Goal: Task Accomplishment & Management: Manage account settings

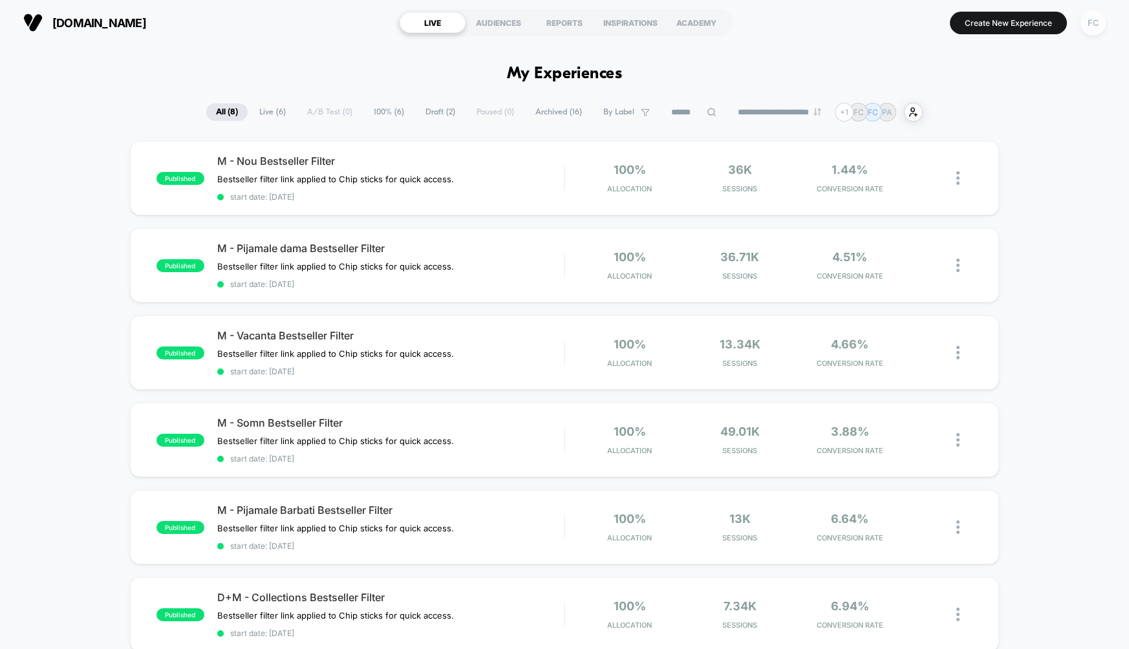
click at [1099, 20] on div "FC" at bounding box center [1093, 22] width 25 height 25
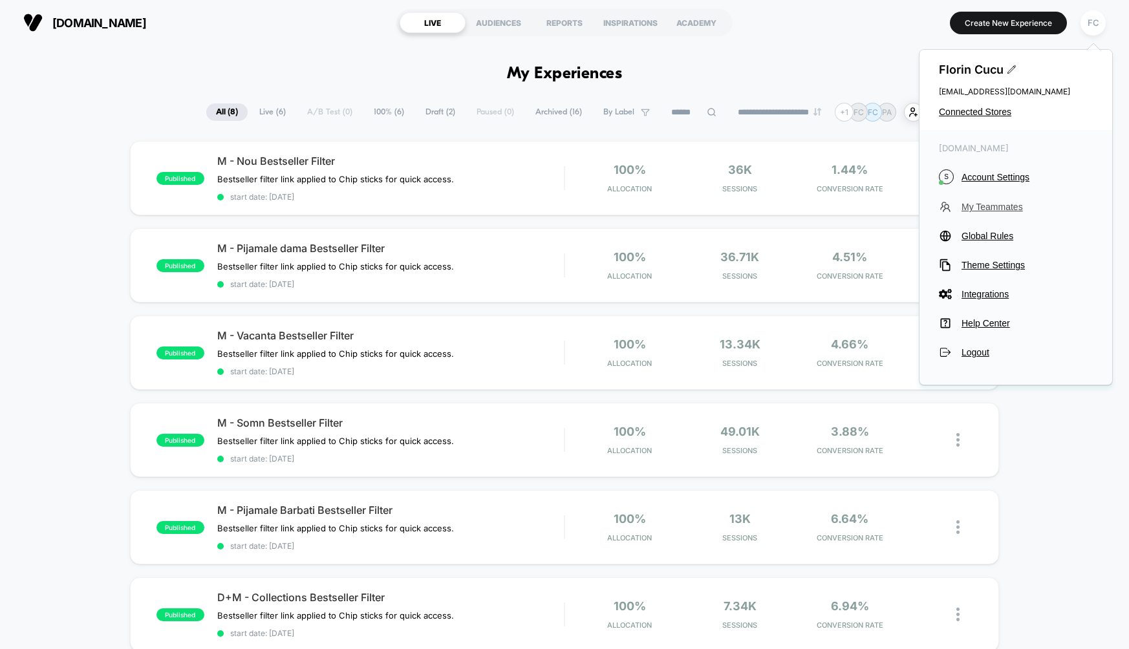
click at [1008, 202] on span "My Teammates" at bounding box center [1027, 207] width 131 height 10
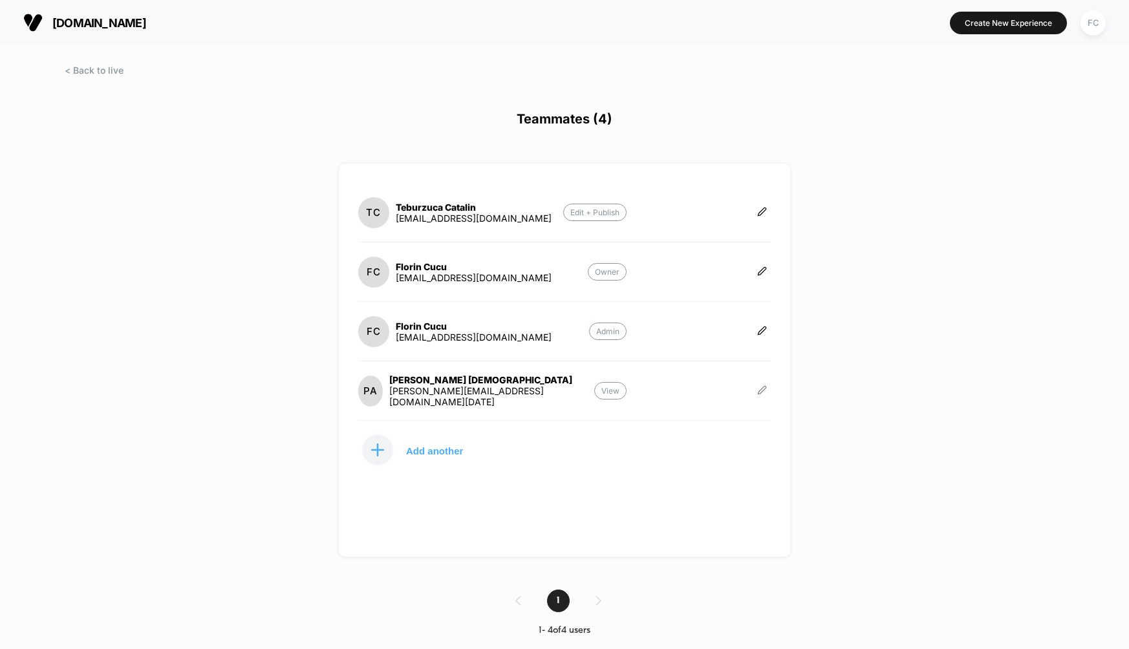
click at [765, 388] on icon at bounding box center [762, 390] width 10 height 10
click at [830, 409] on button "Delete" at bounding box center [825, 404] width 83 height 29
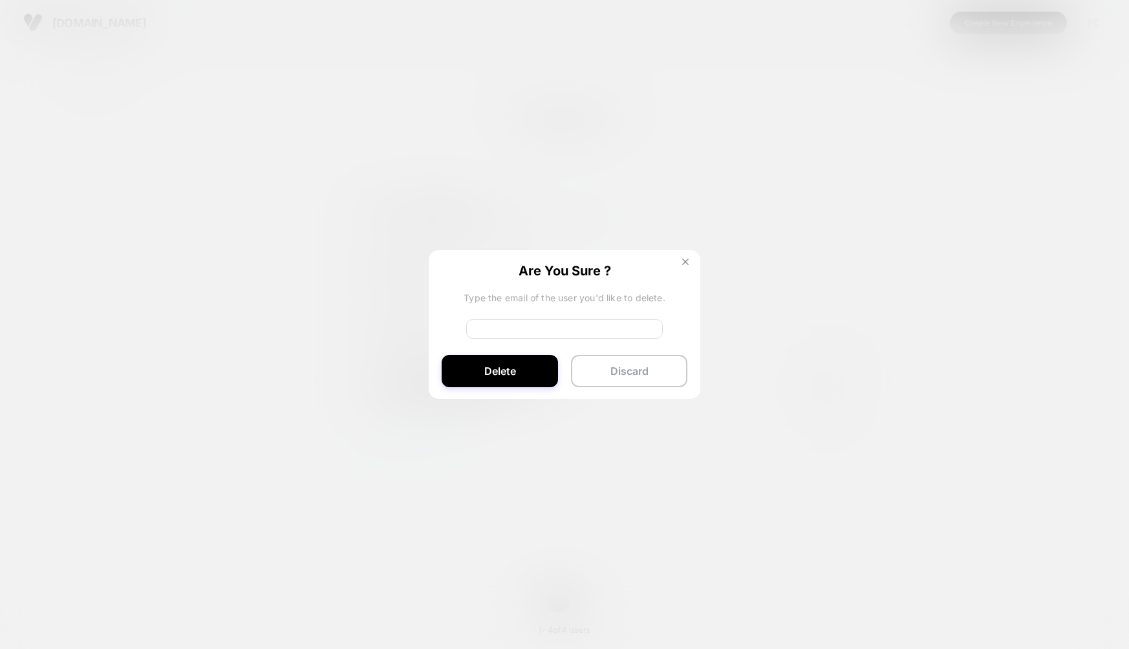
click at [685, 262] on img at bounding box center [685, 262] width 6 height 6
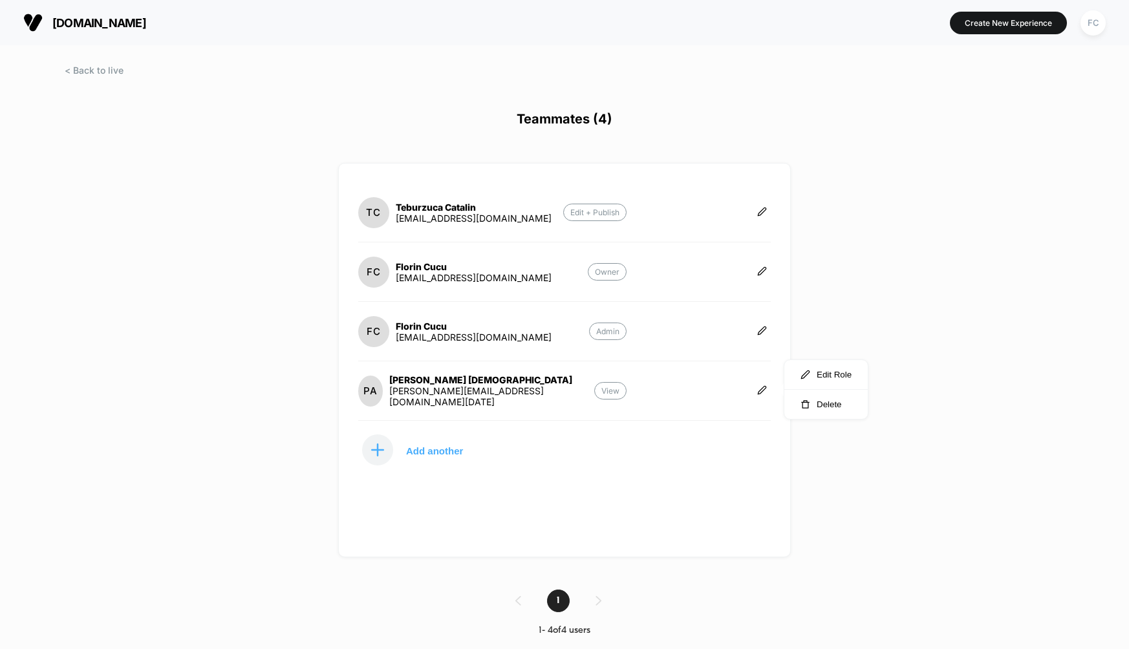
click at [614, 394] on p "View" at bounding box center [610, 390] width 32 height 17
click at [614, 387] on p "View" at bounding box center [610, 390] width 32 height 17
drag, startPoint x: 528, startPoint y: 394, endPoint x: 393, endPoint y: 398, distance: 135.2
click at [393, 398] on section "PA [PERSON_NAME] [PERSON_NAME][EMAIL_ADDRESS][DOMAIN_NAME][DATE] View" at bounding box center [492, 390] width 268 height 33
copy div "[PERSON_NAME][EMAIL_ADDRESS][DOMAIN_NAME][DATE]"
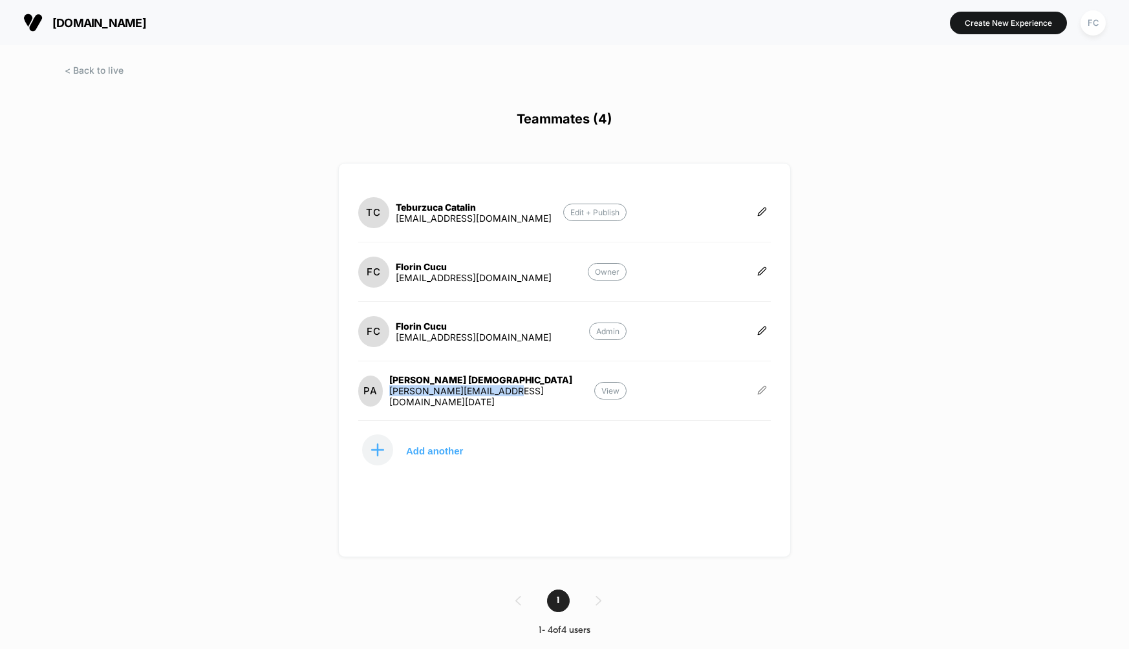
click at [765, 386] on icon at bounding box center [762, 390] width 8 height 8
click at [814, 404] on button "Delete" at bounding box center [825, 404] width 83 height 29
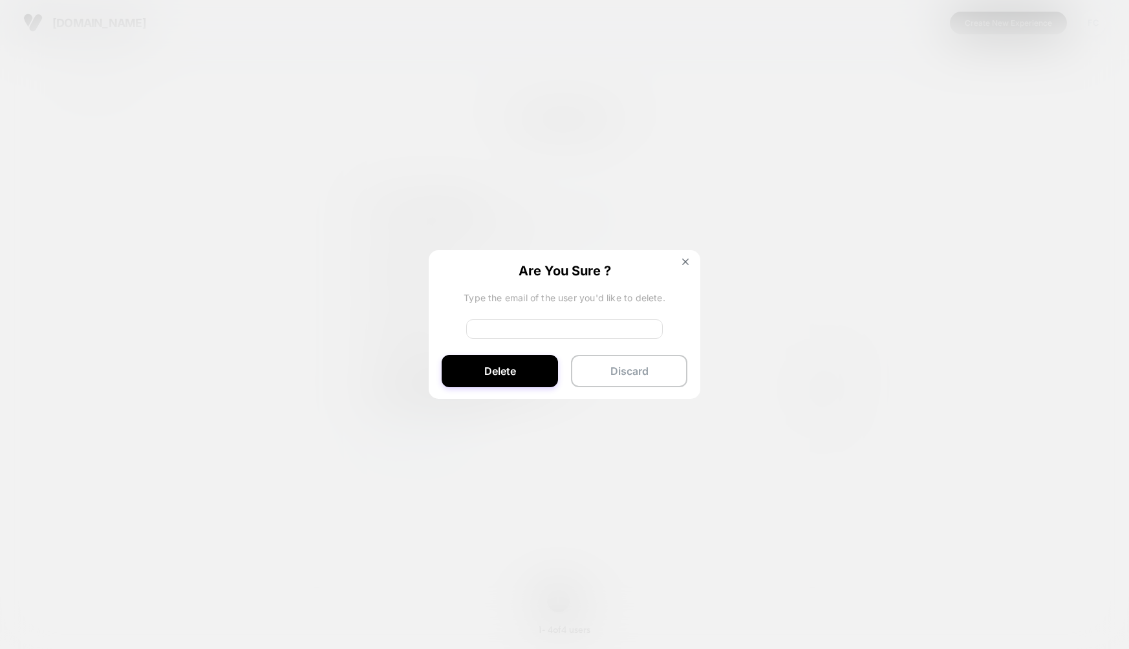
click at [582, 330] on input at bounding box center [564, 328] width 197 height 19
paste input "**********"
type input "**********"
click at [518, 367] on button "Delete" at bounding box center [500, 371] width 116 height 32
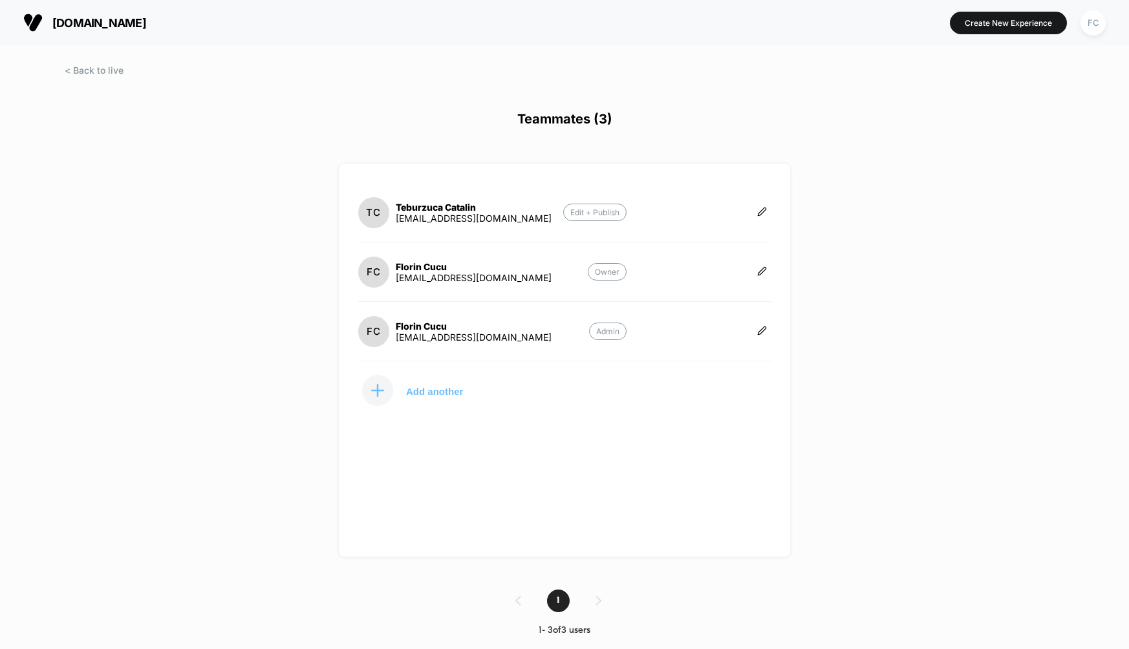
click at [455, 389] on p "Add another" at bounding box center [434, 391] width 57 height 6
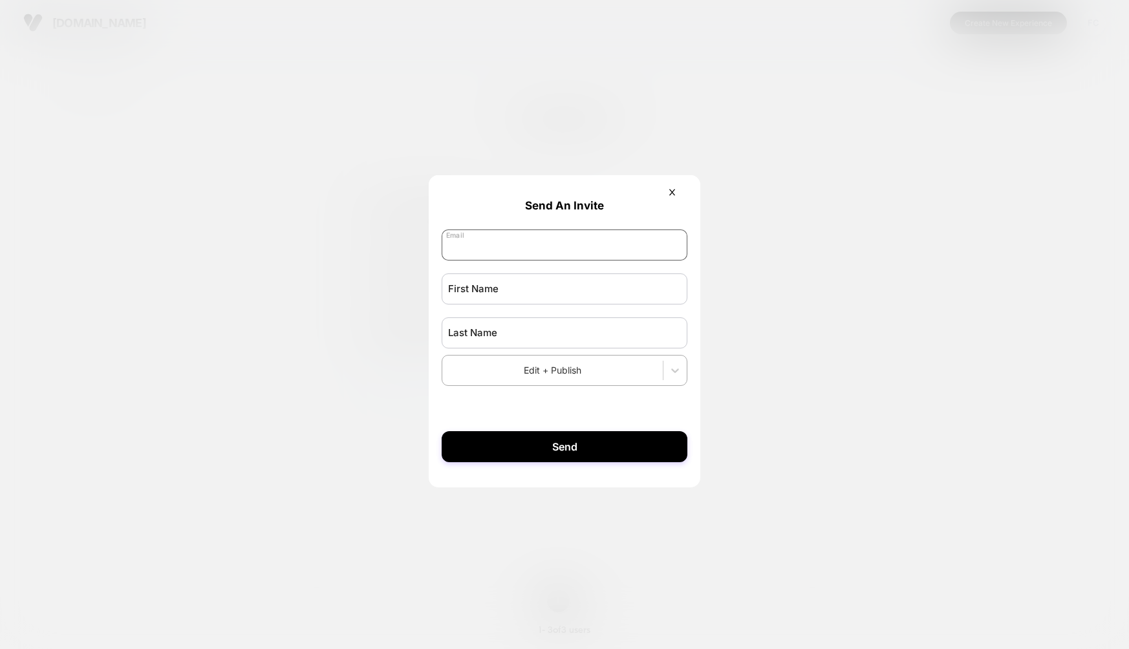
click at [557, 244] on input "email" at bounding box center [565, 245] width 246 height 31
type input "**********"
click at [543, 292] on input "text" at bounding box center [565, 289] width 246 height 31
type input "*******"
click at [550, 337] on input "text" at bounding box center [565, 333] width 246 height 31
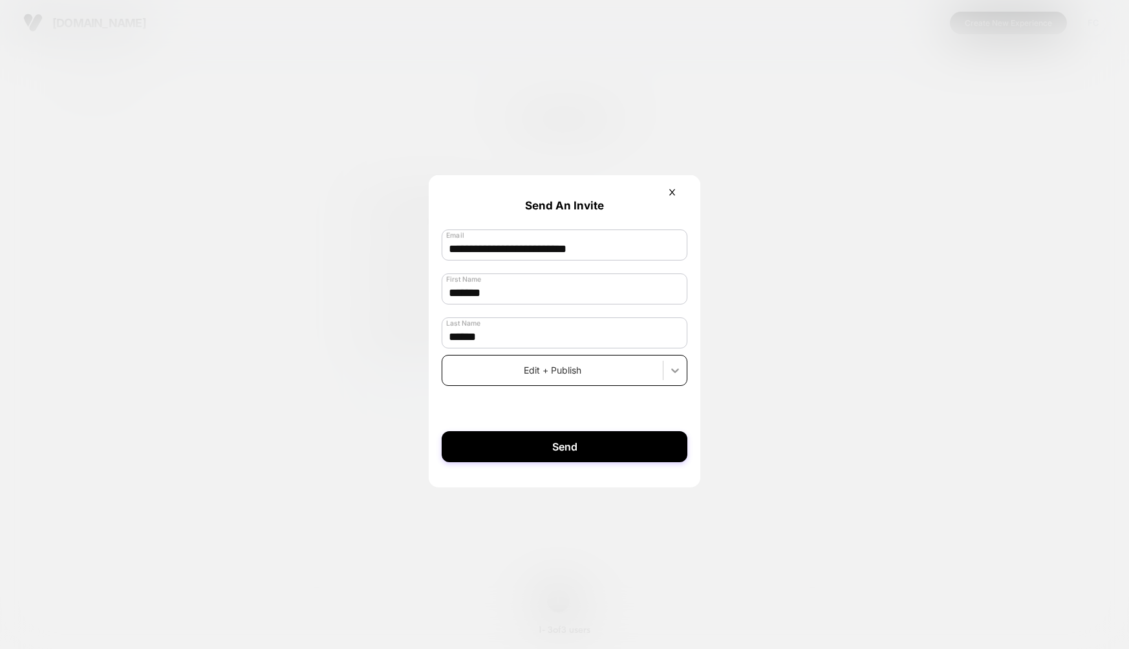
type input "******"
click at [672, 376] on icon at bounding box center [675, 370] width 13 height 13
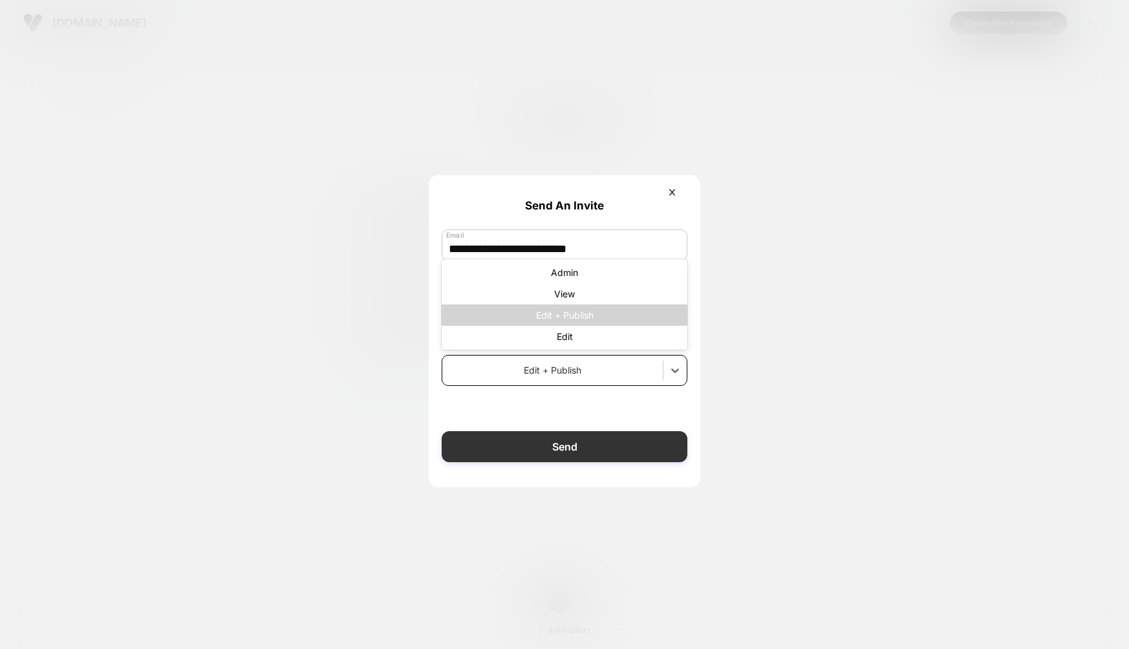
click at [602, 444] on button "Send" at bounding box center [565, 446] width 246 height 31
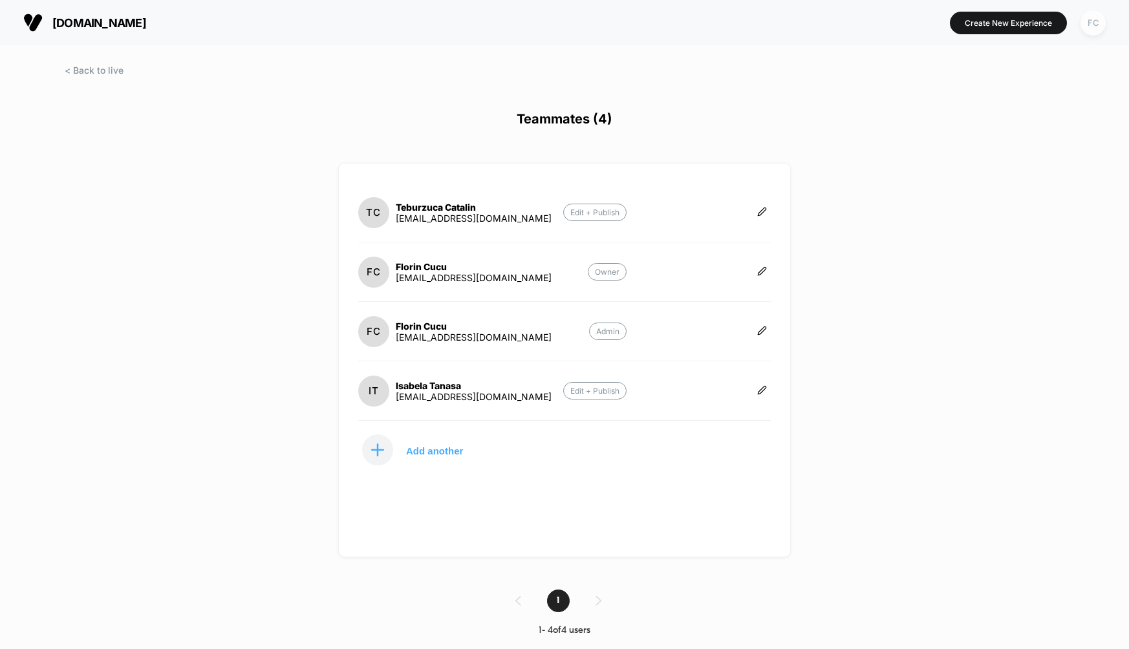
click at [1097, 27] on div "FC" at bounding box center [1093, 22] width 25 height 25
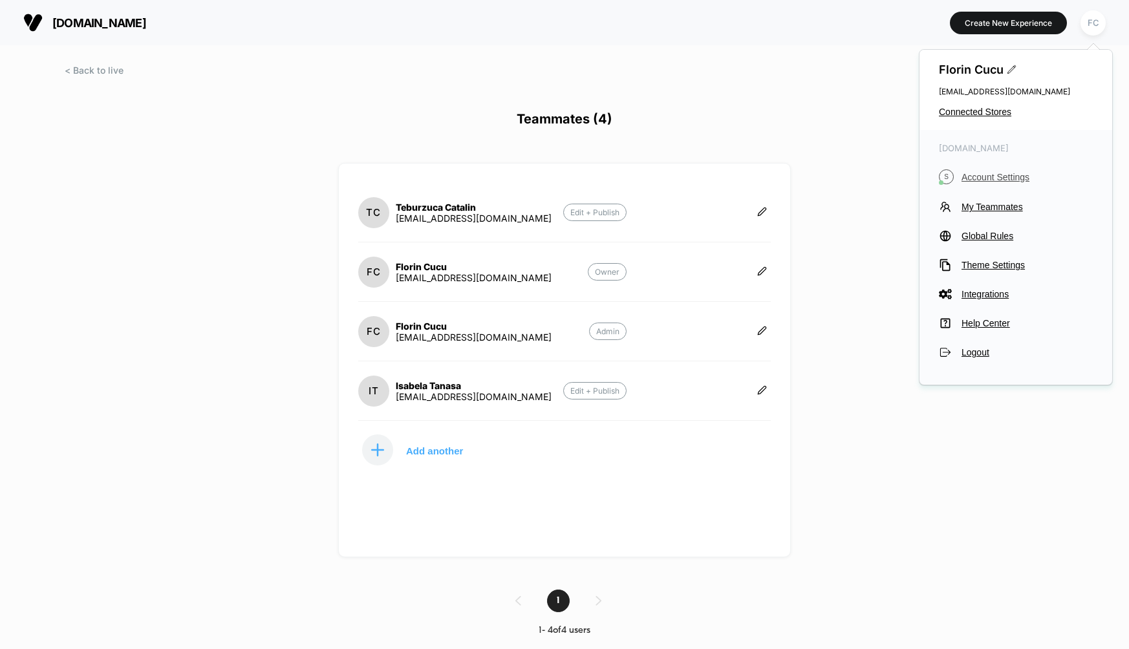
click at [1008, 175] on span "Account Settings" at bounding box center [1027, 177] width 131 height 10
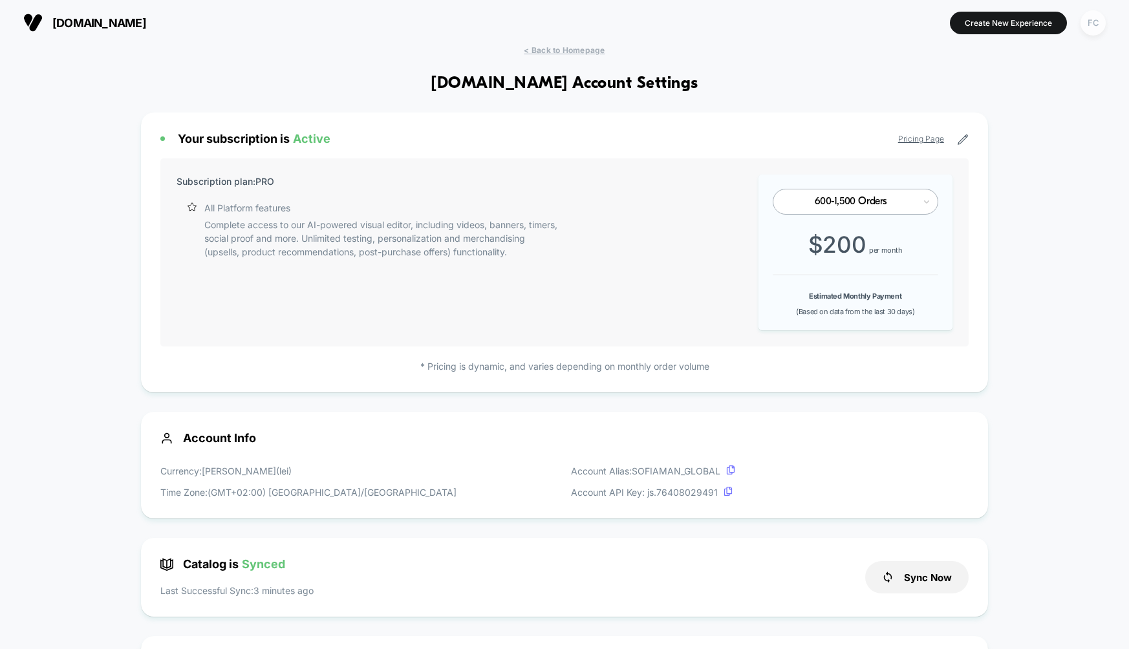
click at [1099, 25] on div "FC" at bounding box center [1093, 22] width 25 height 25
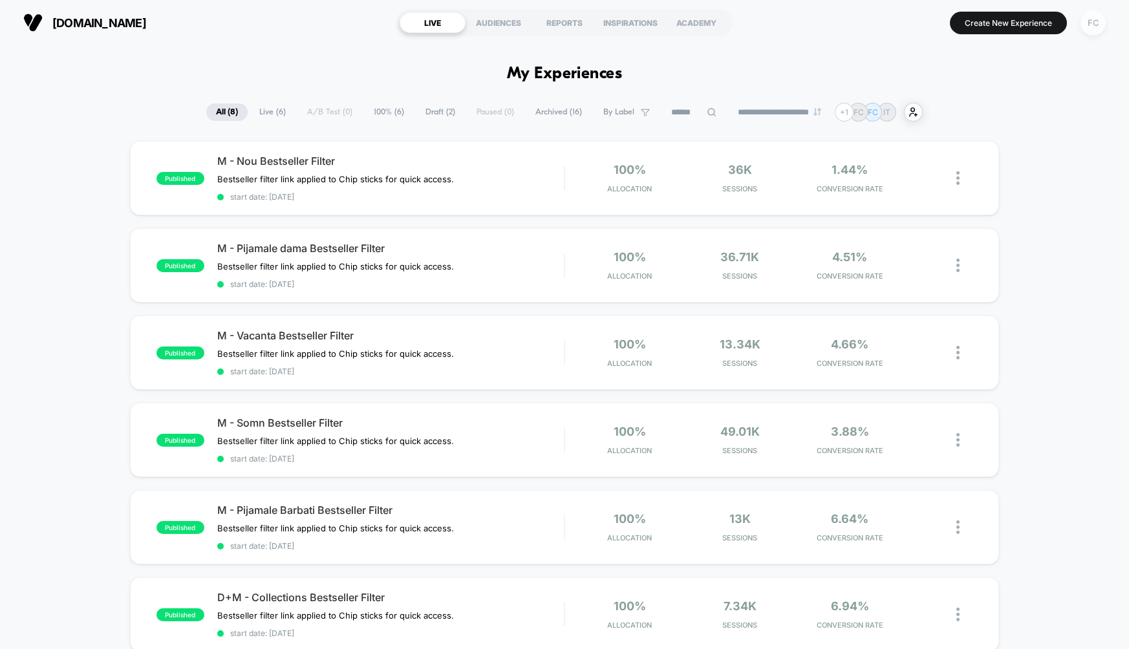
click at [1096, 25] on div "FC" at bounding box center [1093, 22] width 25 height 25
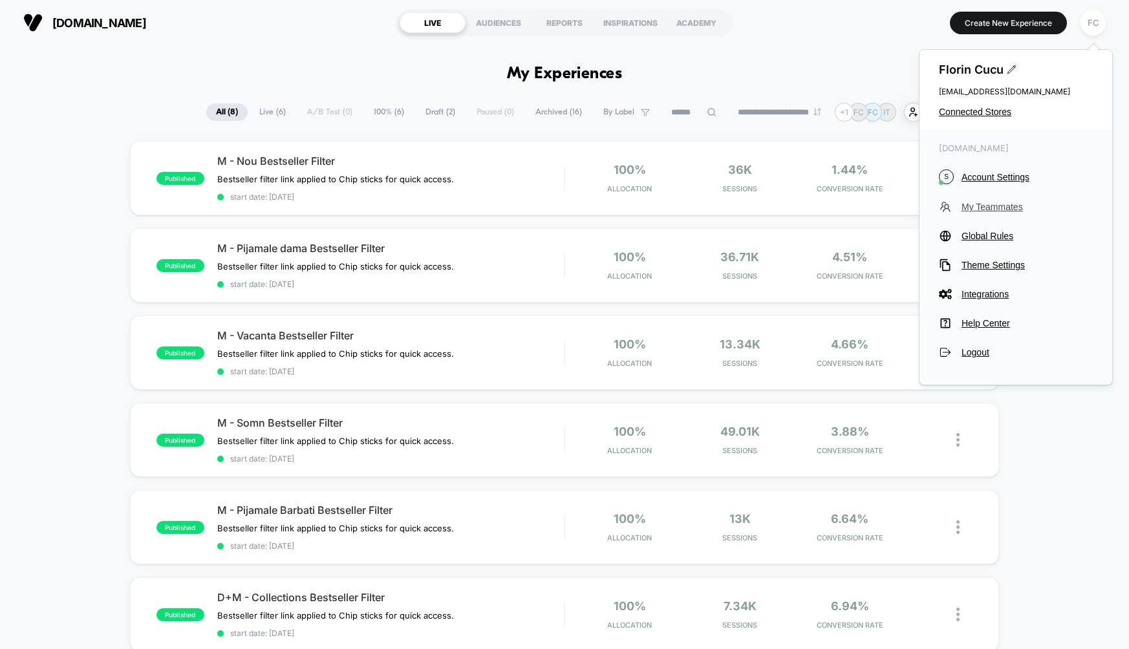
click at [986, 210] on span "My Teammates" at bounding box center [1027, 207] width 131 height 10
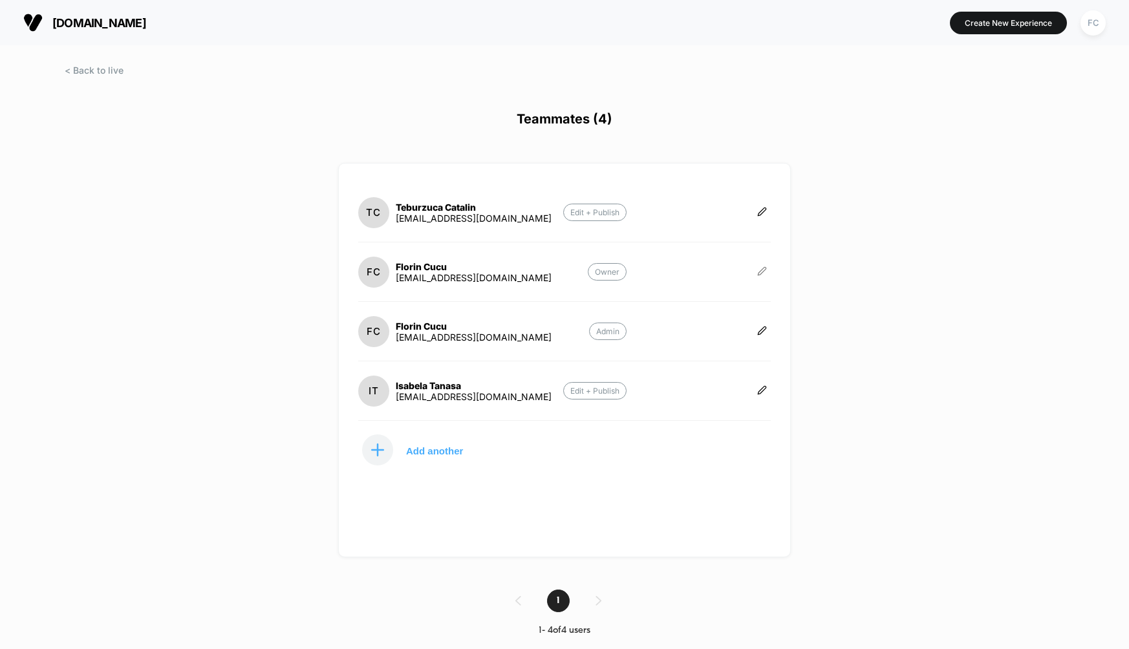
click at [764, 267] on icon at bounding box center [762, 271] width 8 height 8
click at [840, 259] on button "Edit Role" at bounding box center [825, 257] width 83 height 30
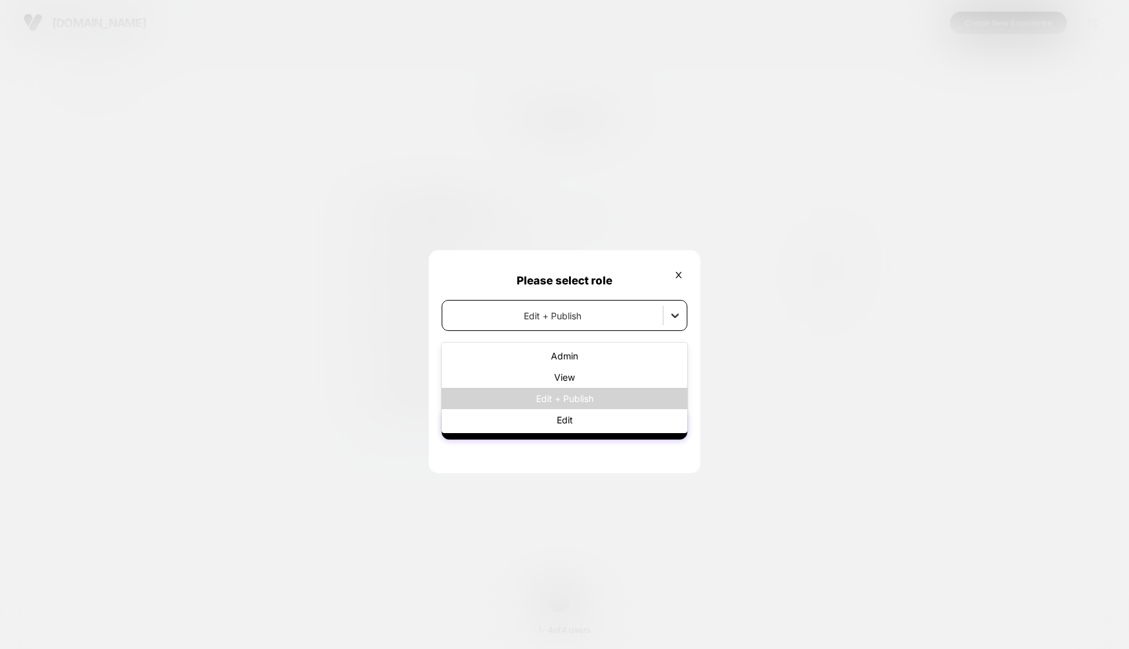
click at [679, 319] on icon at bounding box center [675, 315] width 13 height 13
click at [678, 272] on icon at bounding box center [679, 275] width 10 height 10
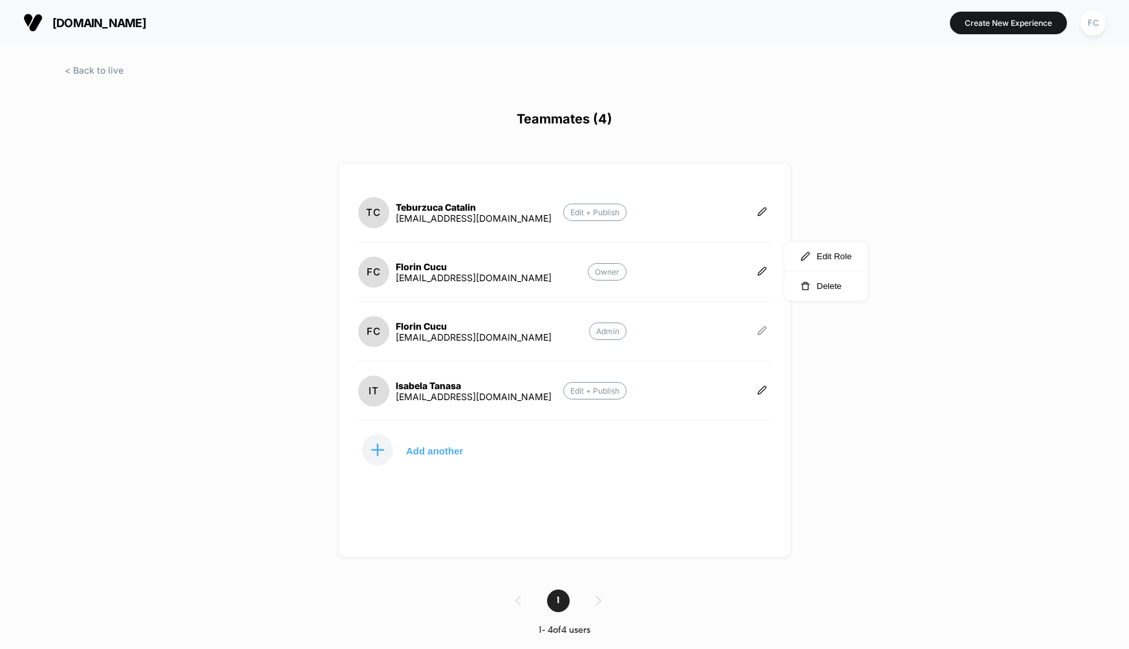
click at [757, 329] on icon at bounding box center [762, 331] width 10 height 10
click at [819, 319] on button "Edit Role" at bounding box center [825, 316] width 83 height 30
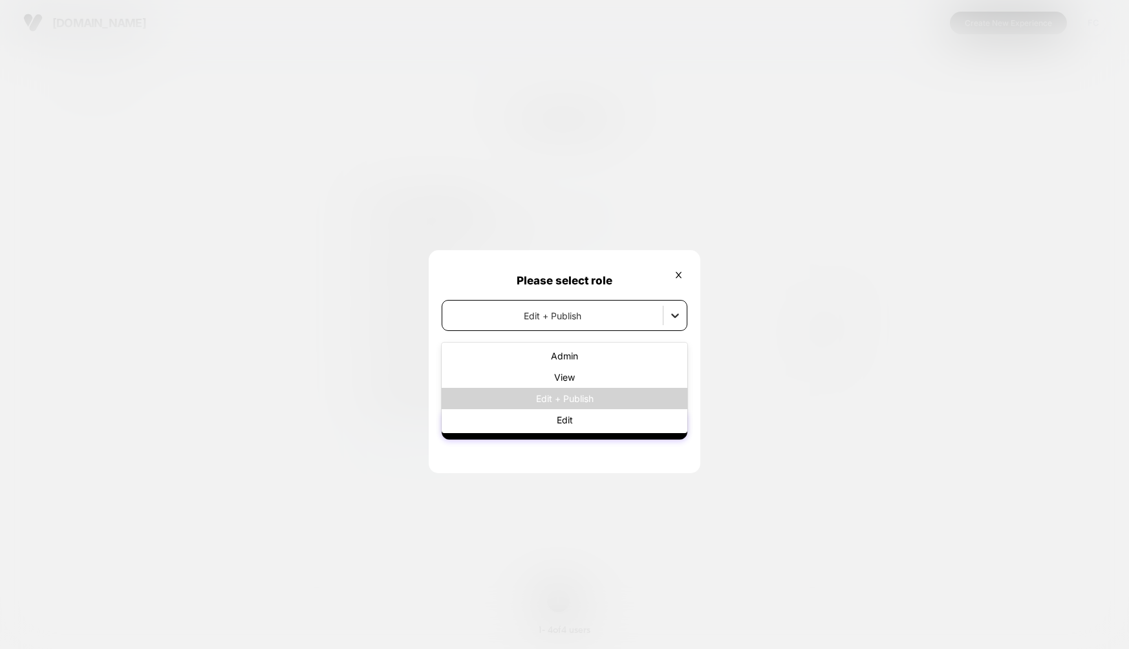
click at [678, 317] on icon at bounding box center [675, 315] width 13 height 13
click at [710, 332] on div at bounding box center [564, 324] width 1129 height 649
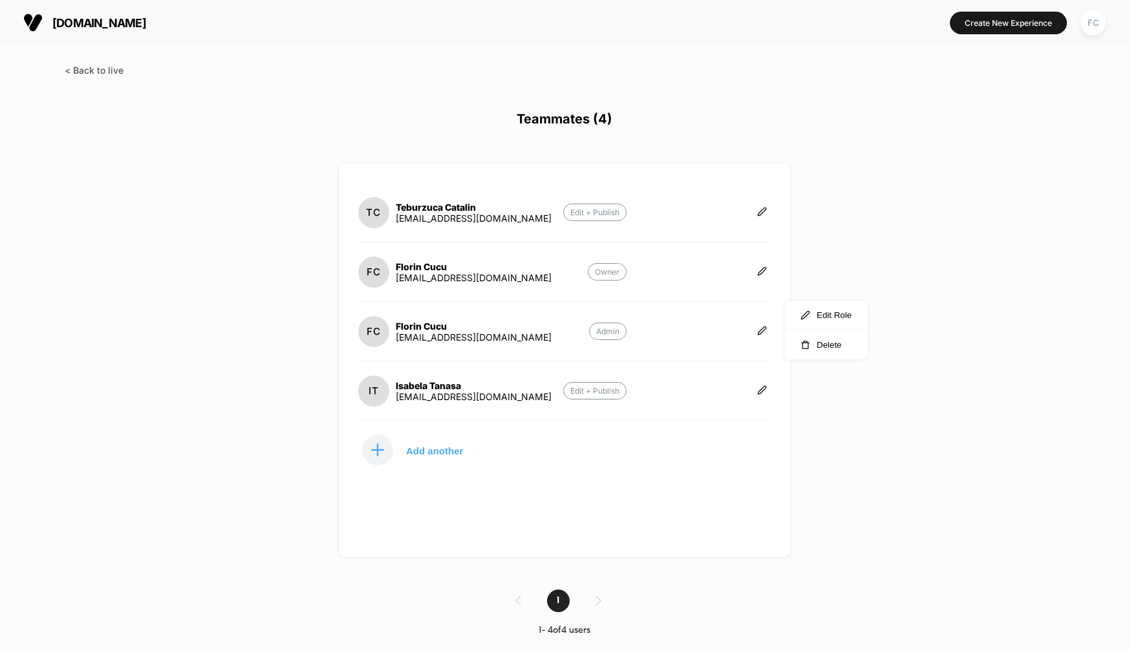
click at [96, 66] on span at bounding box center [94, 70] width 59 height 11
